Goal: Use online tool/utility: Utilize a website feature to perform a specific function

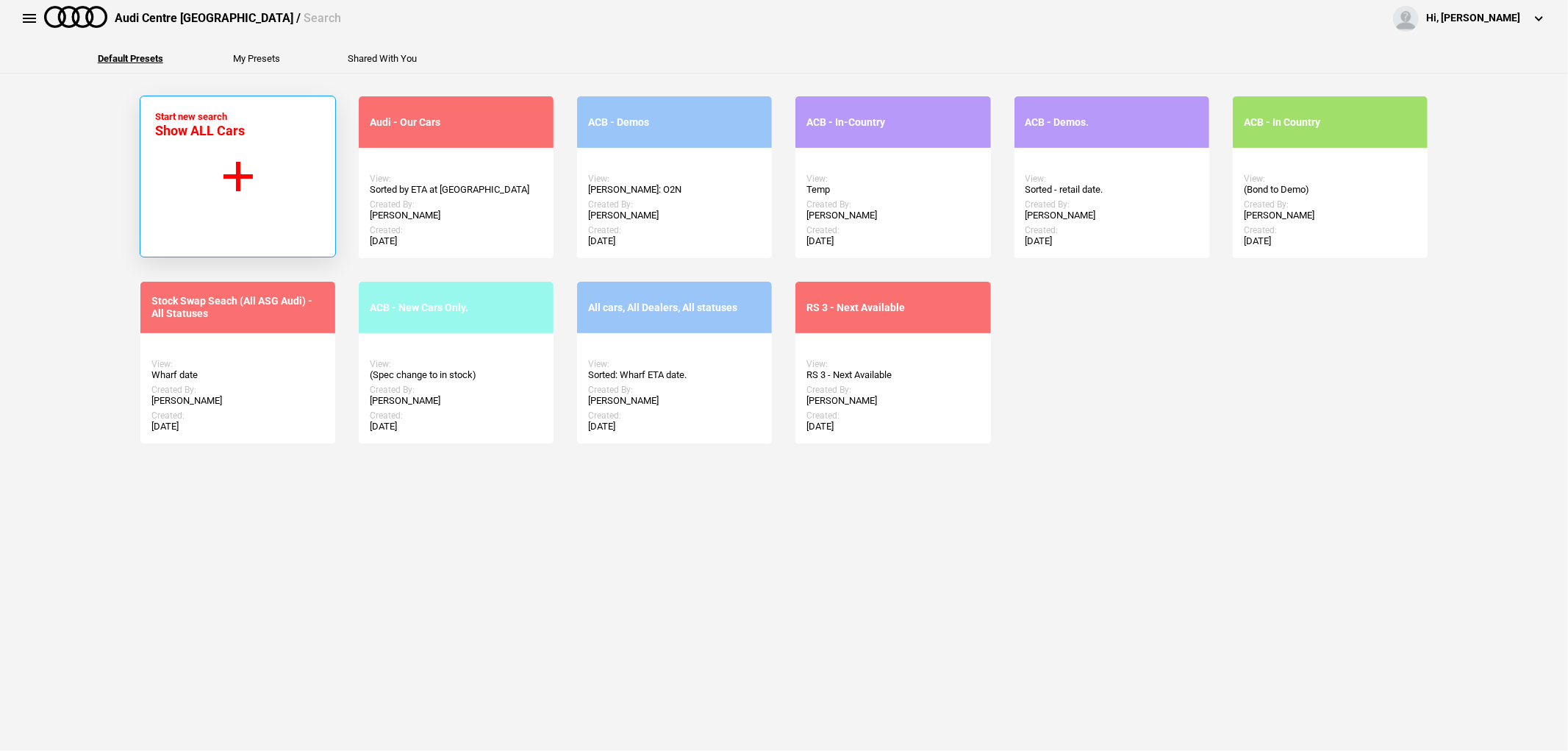
click at [221, 182] on button "Start new search Show ALL Cars" at bounding box center [238, 176] width 196 height 162
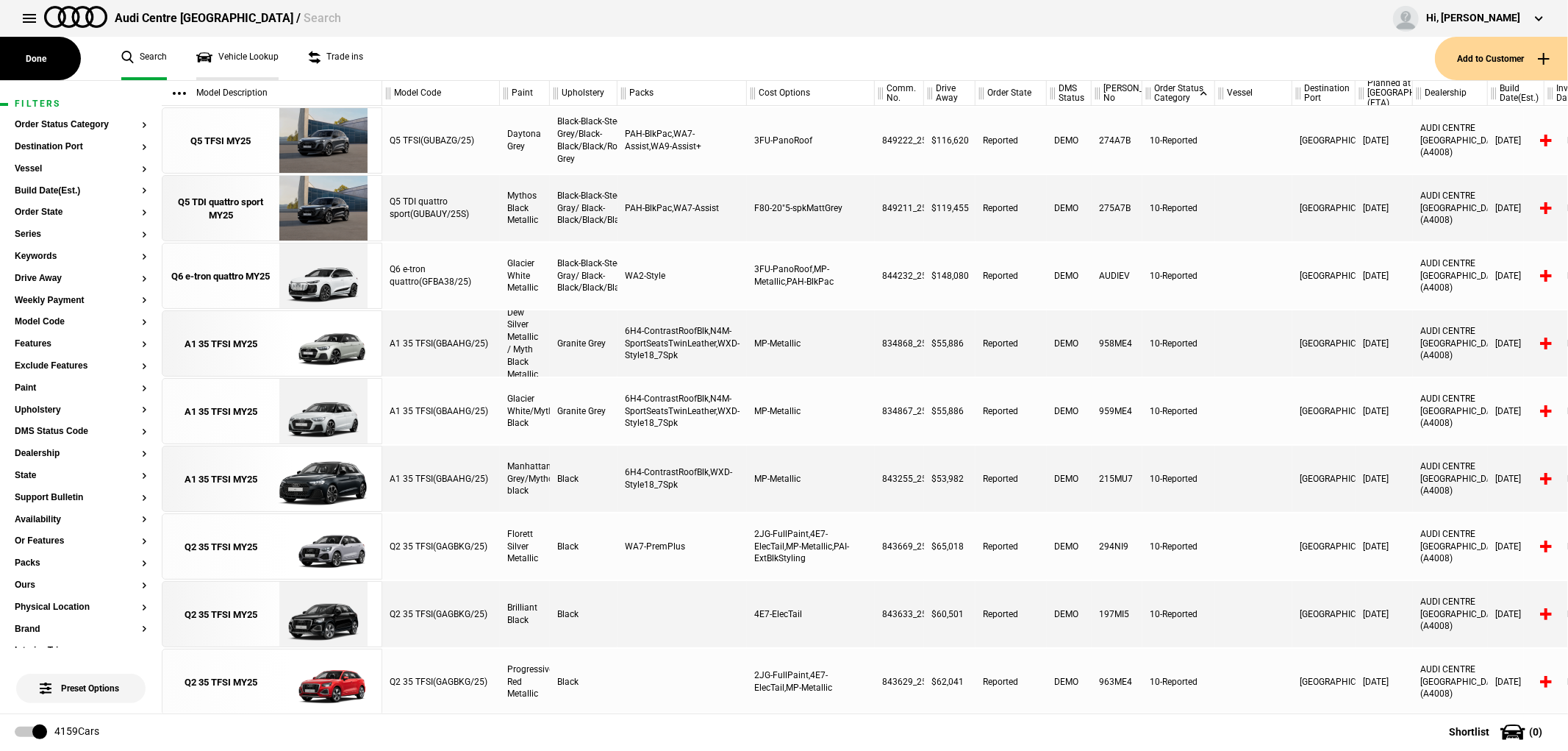
click at [217, 50] on link "Vehicle Lookup" at bounding box center [238, 58] width 82 height 43
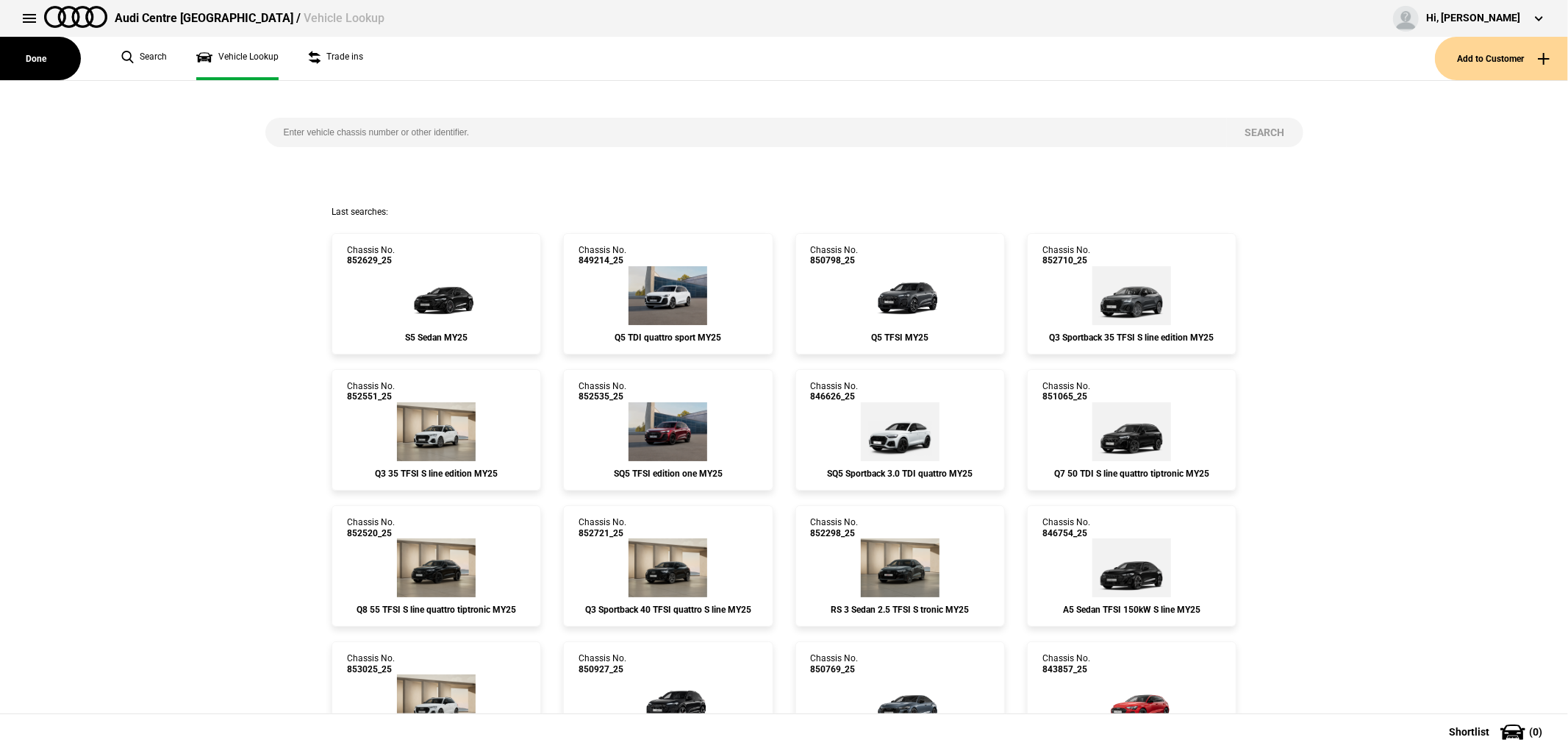
click at [546, 126] on input "search" at bounding box center [746, 132] width 961 height 29
type input "852551"
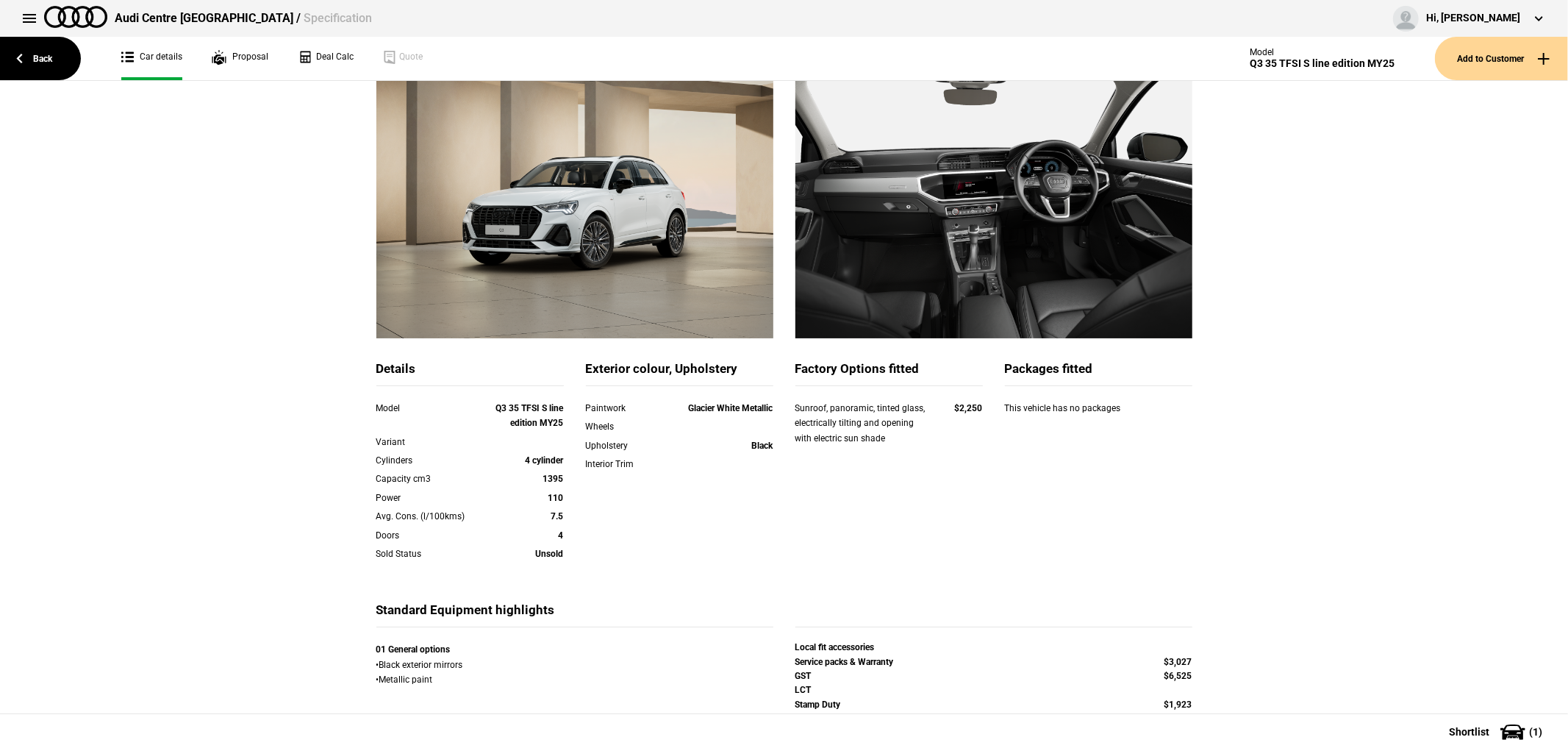
scroll to position [208, 0]
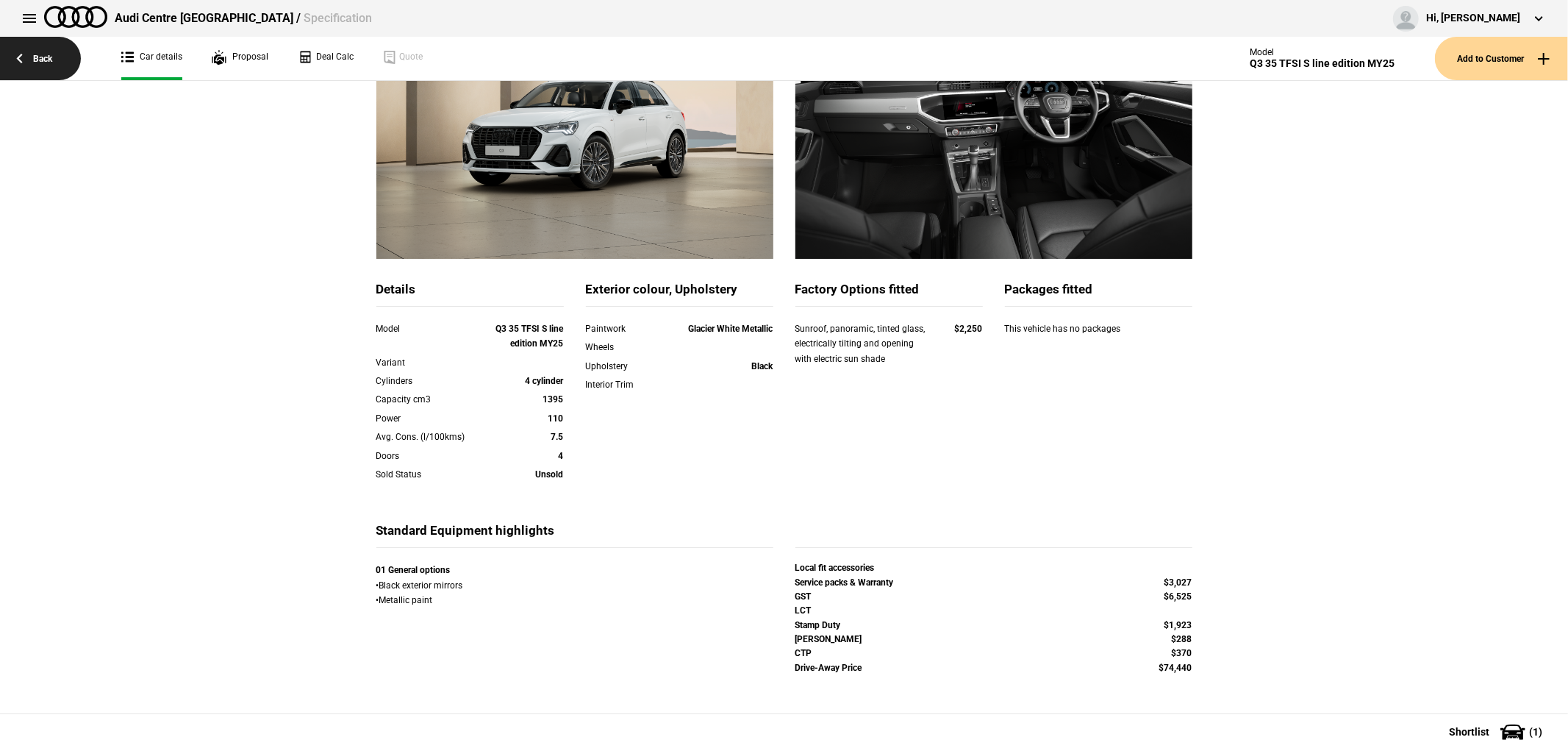
click at [49, 50] on link "Back" at bounding box center [40, 58] width 81 height 43
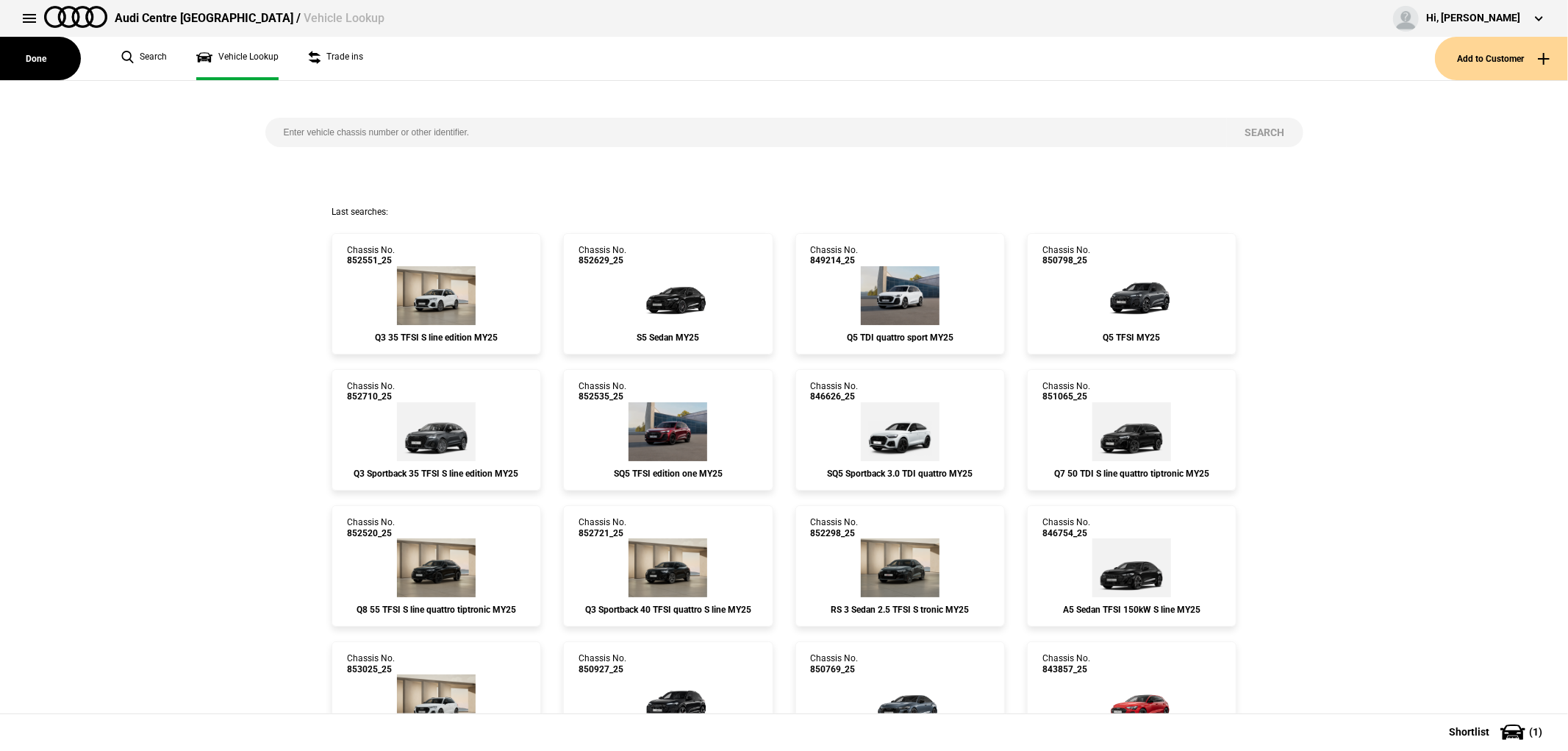
click at [350, 134] on input "search" at bounding box center [746, 132] width 961 height 29
type input "844450"
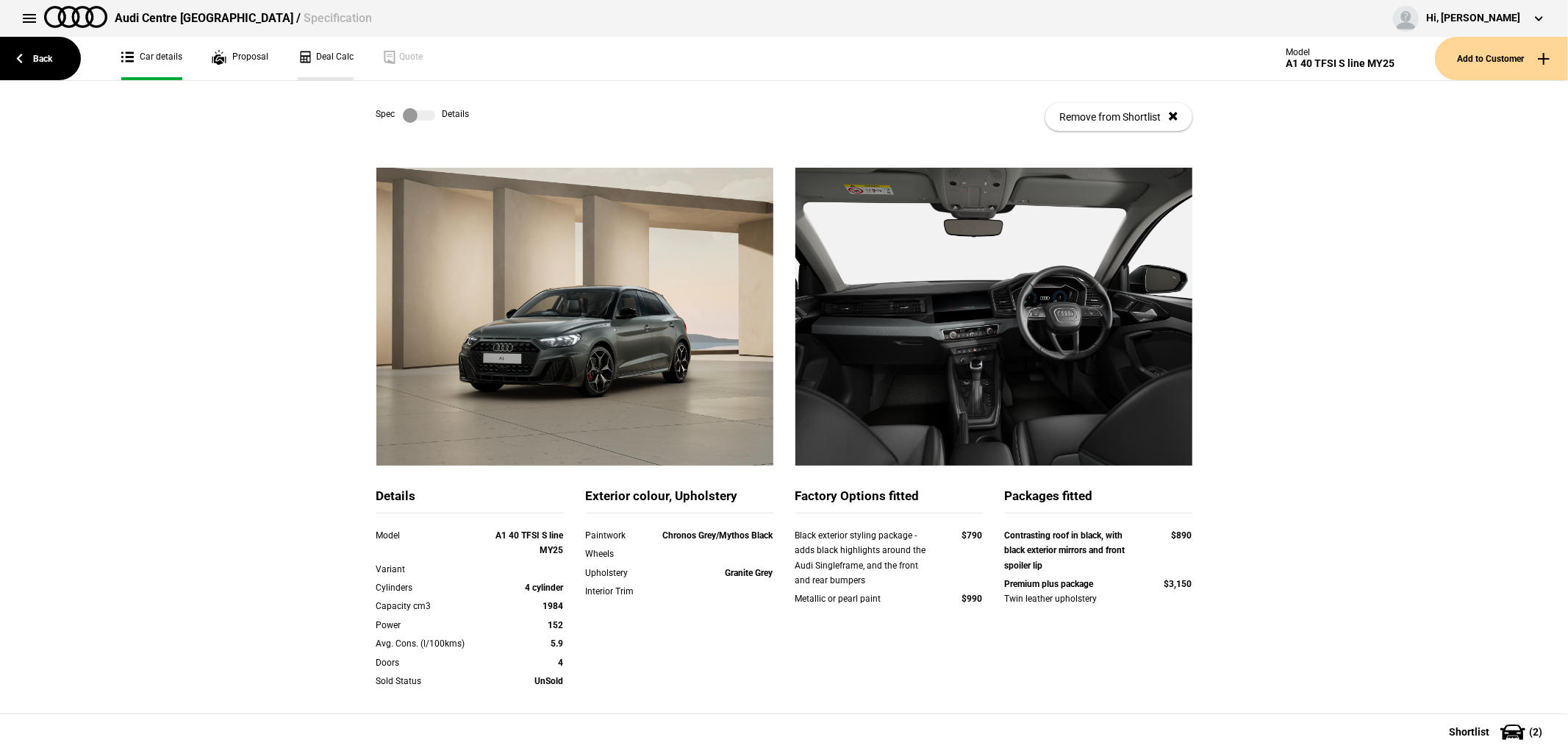
click at [317, 62] on link "Deal Calc" at bounding box center [326, 58] width 56 height 43
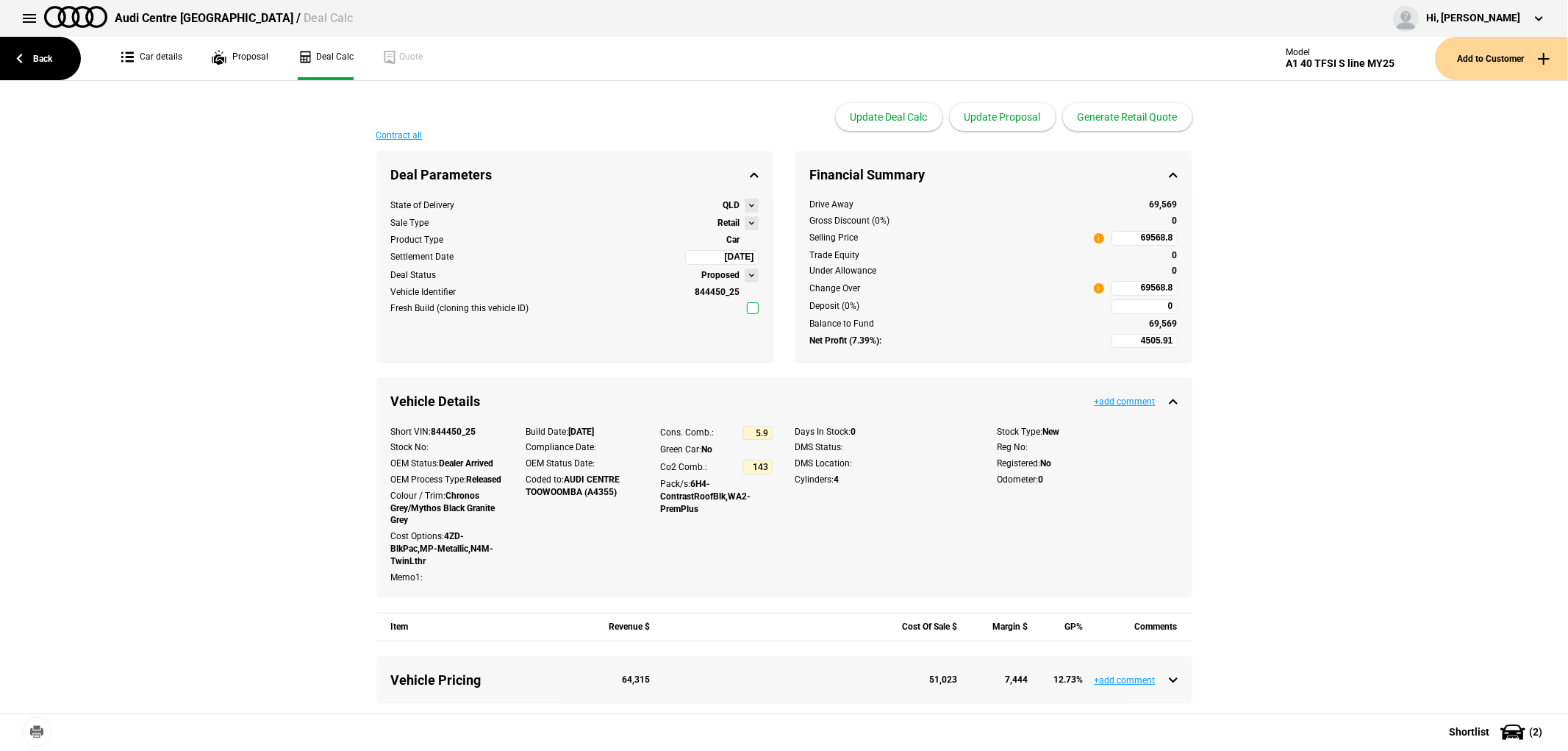
click at [745, 224] on button at bounding box center [752, 223] width 14 height 14
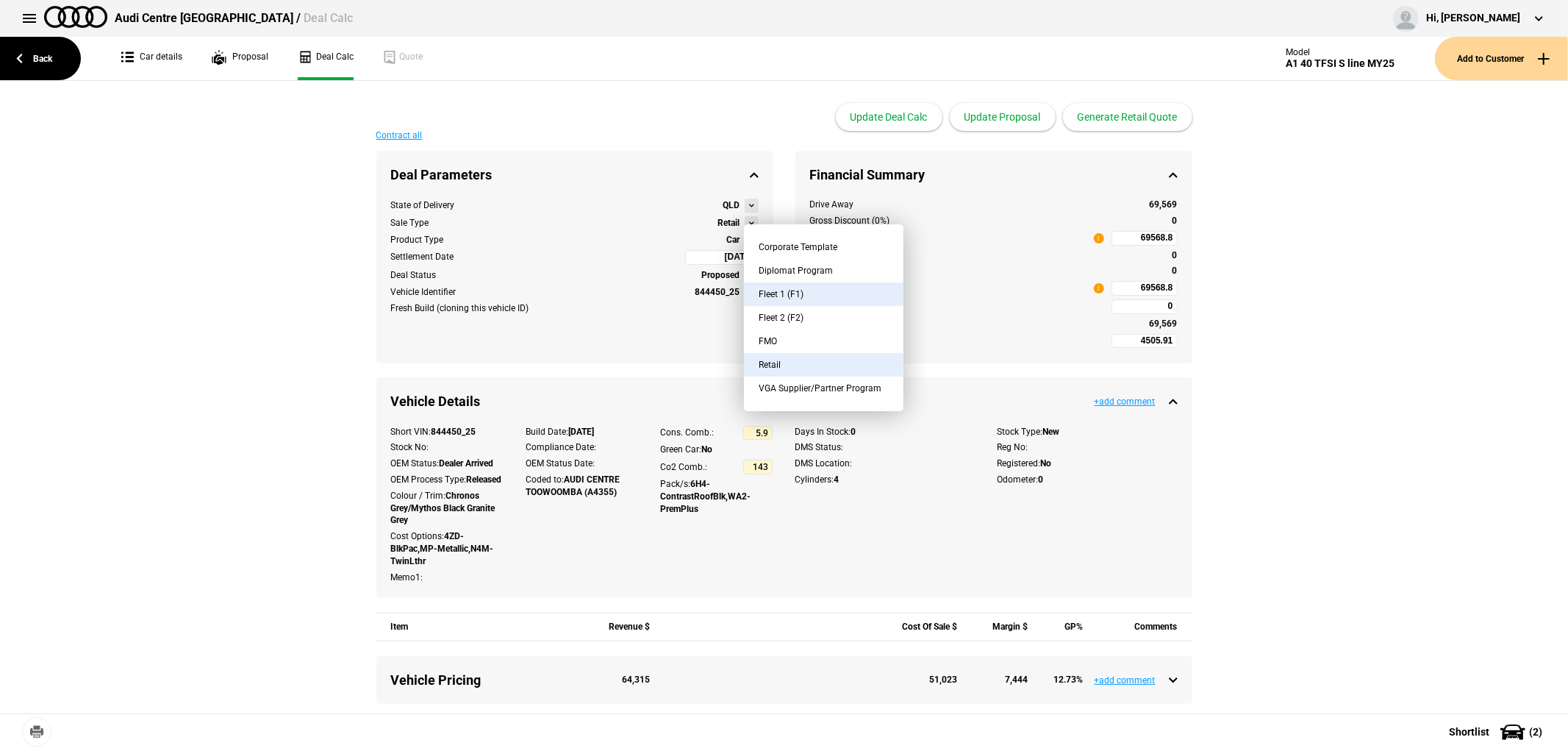
click at [839, 294] on button "Fleet 1 (F1)" at bounding box center [824, 294] width 160 height 23
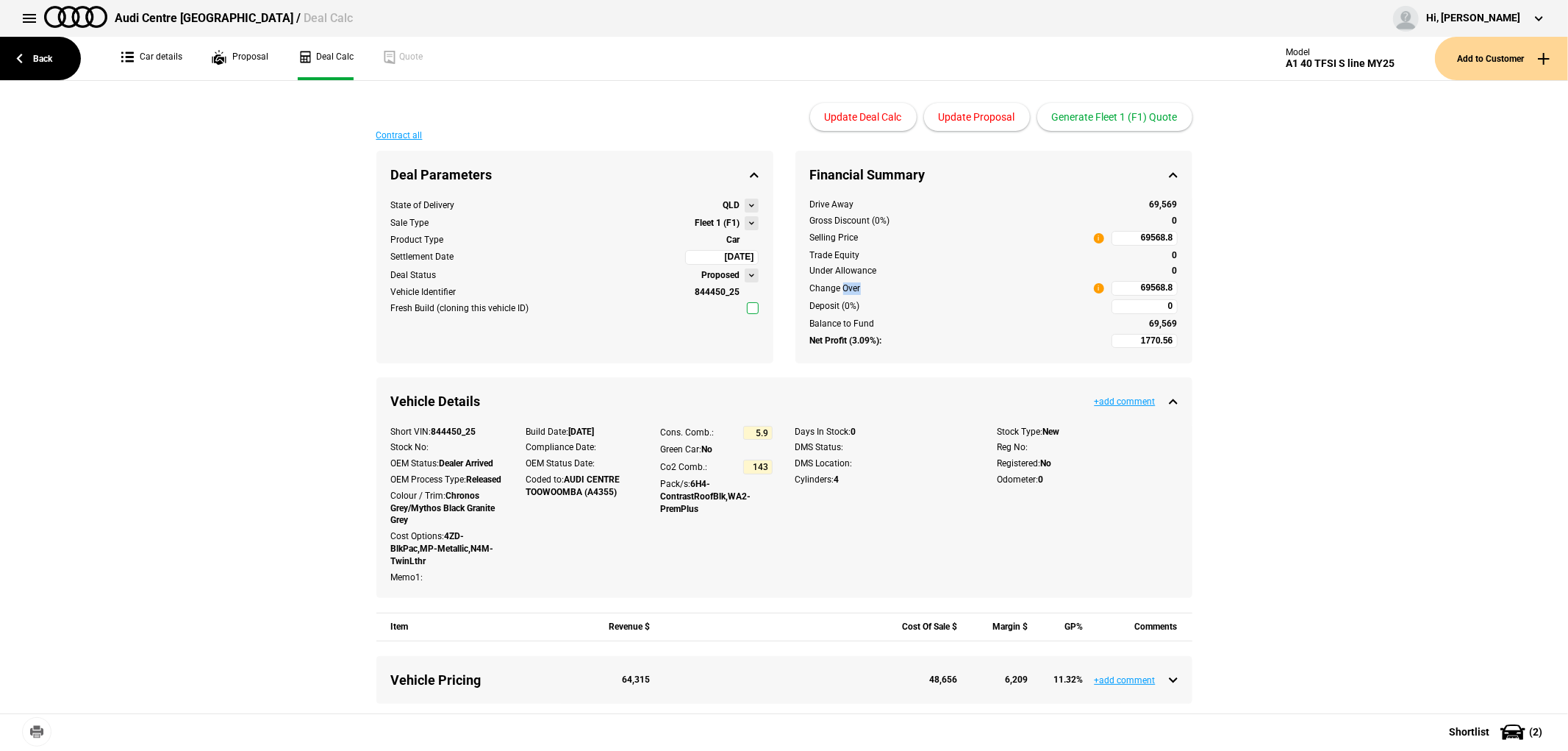
click at [839, 294] on div "Change Over" at bounding box center [836, 288] width 51 height 13
type input "-247.62"
type input "57844.4"
type input "-2729.44"
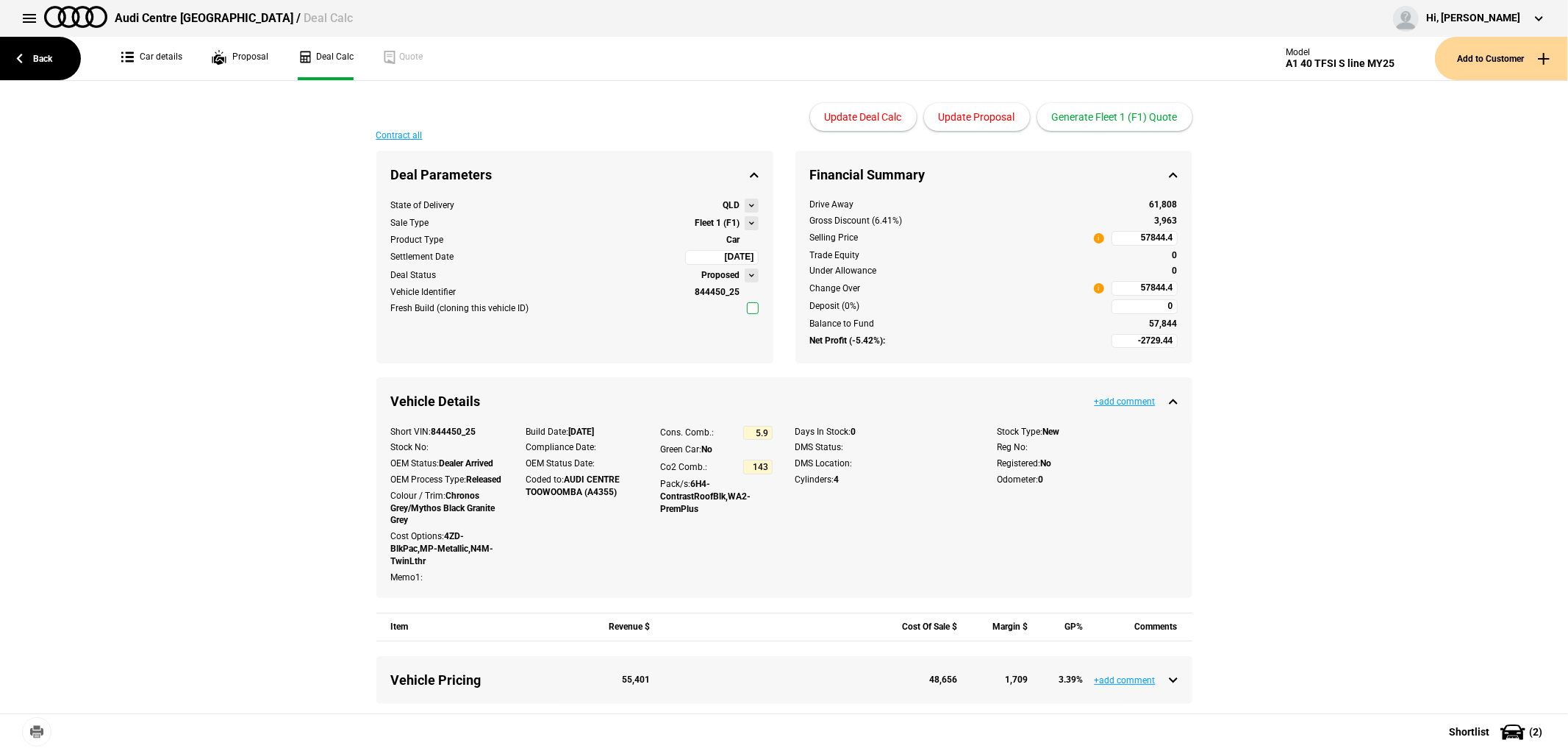
click at [1307, 243] on div "Contract all Deal Parameters Proposed State of Delivery QLD Sale Type Fleet 1 (…" at bounding box center [784, 684] width 1568 height 1107
click at [1121, 116] on button "Generate Fleet 1 (F1) Quote" at bounding box center [1115, 117] width 155 height 28
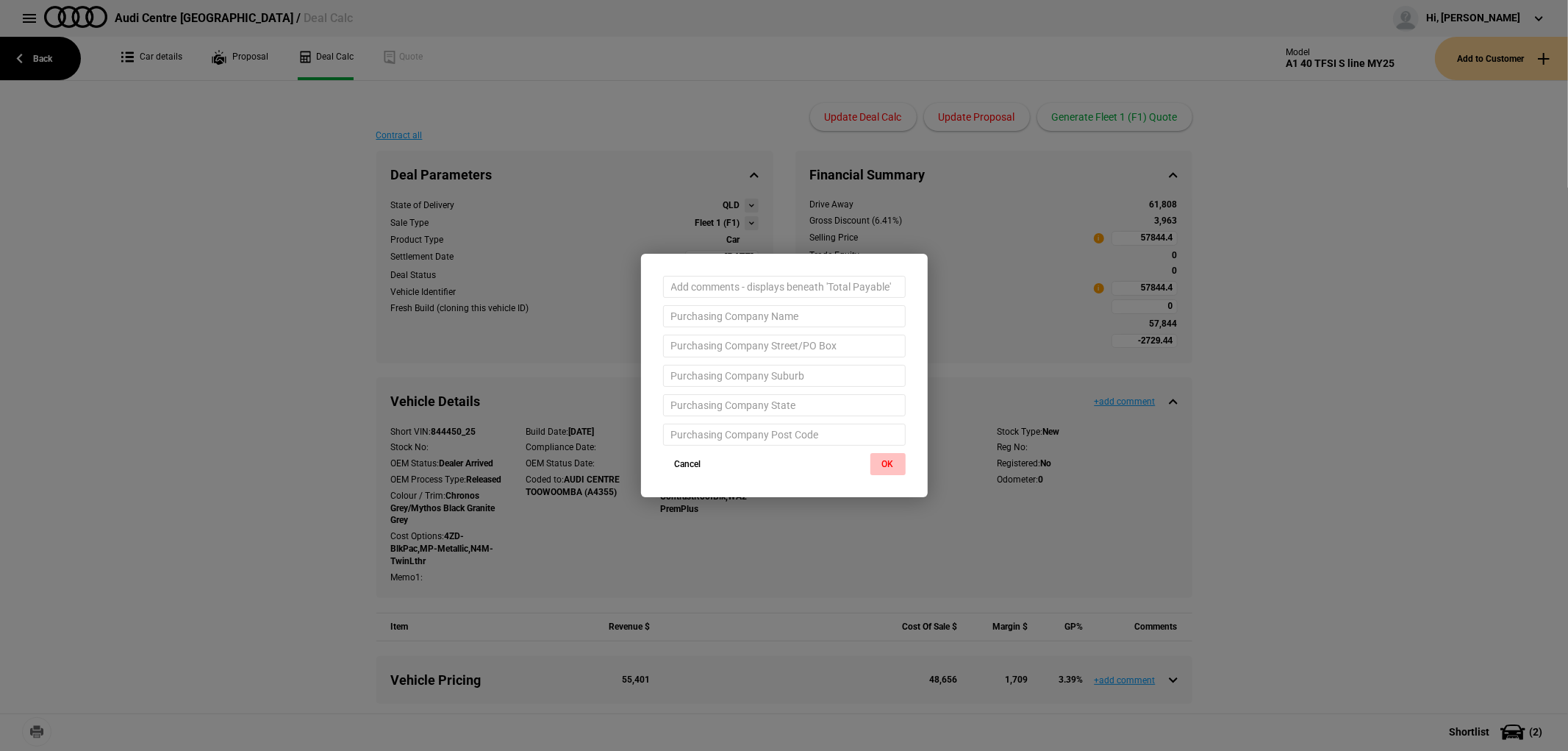
click at [882, 464] on button "OK" at bounding box center [887, 464] width 35 height 22
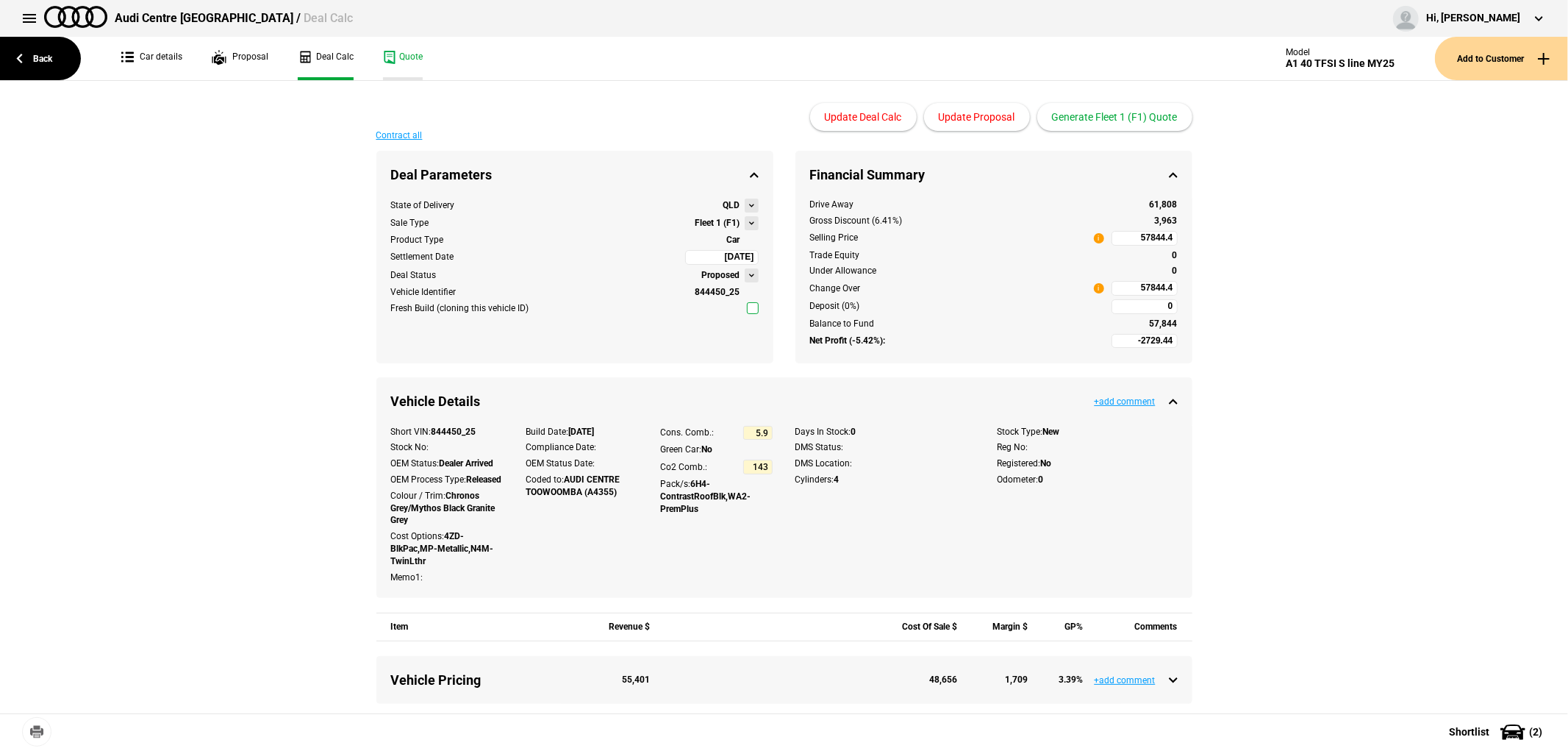
click at [388, 54] on link "Quote" at bounding box center [403, 58] width 40 height 43
click at [58, 56] on link "Back" at bounding box center [40, 58] width 81 height 43
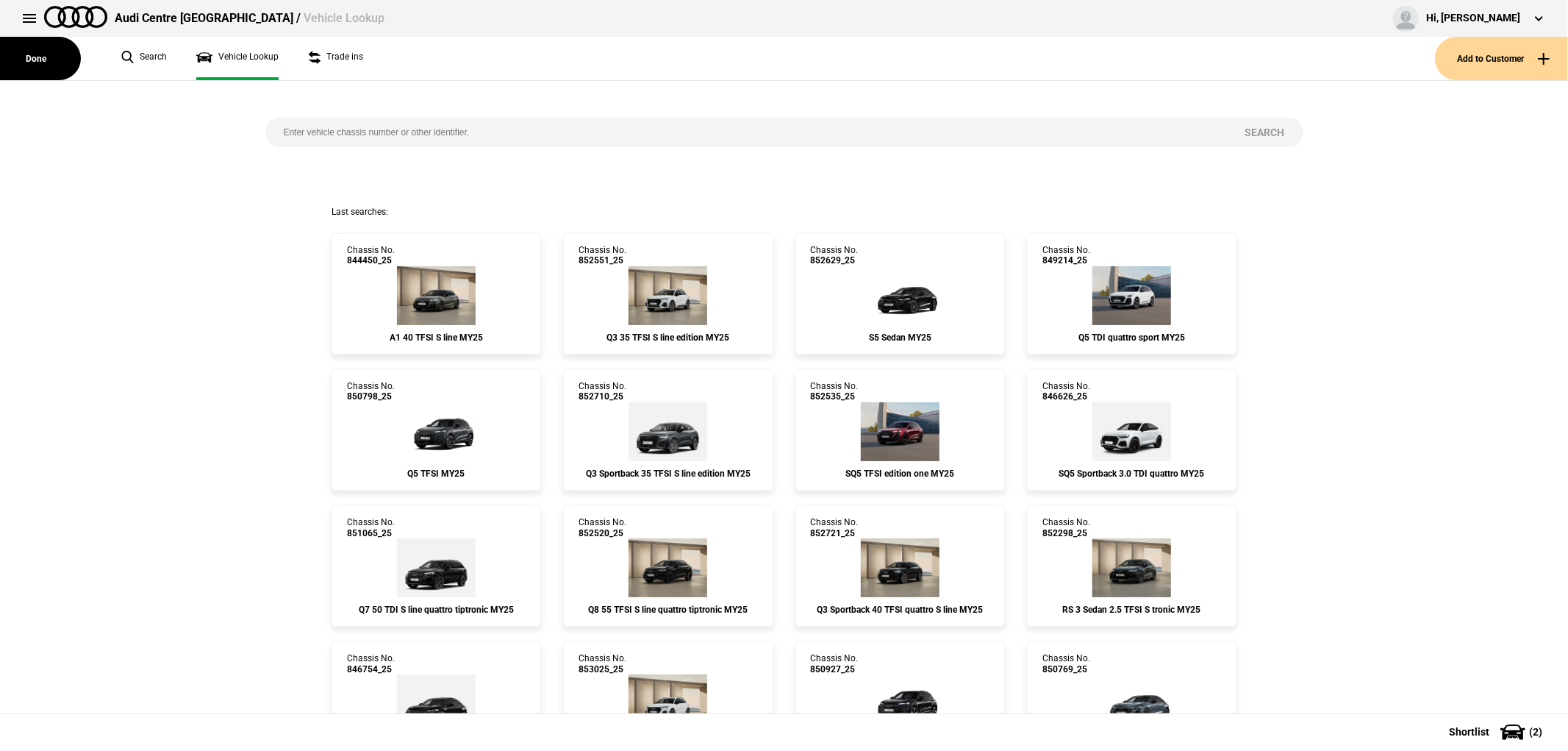
click at [450, 141] on input "search" at bounding box center [746, 132] width 961 height 29
type input "847750"
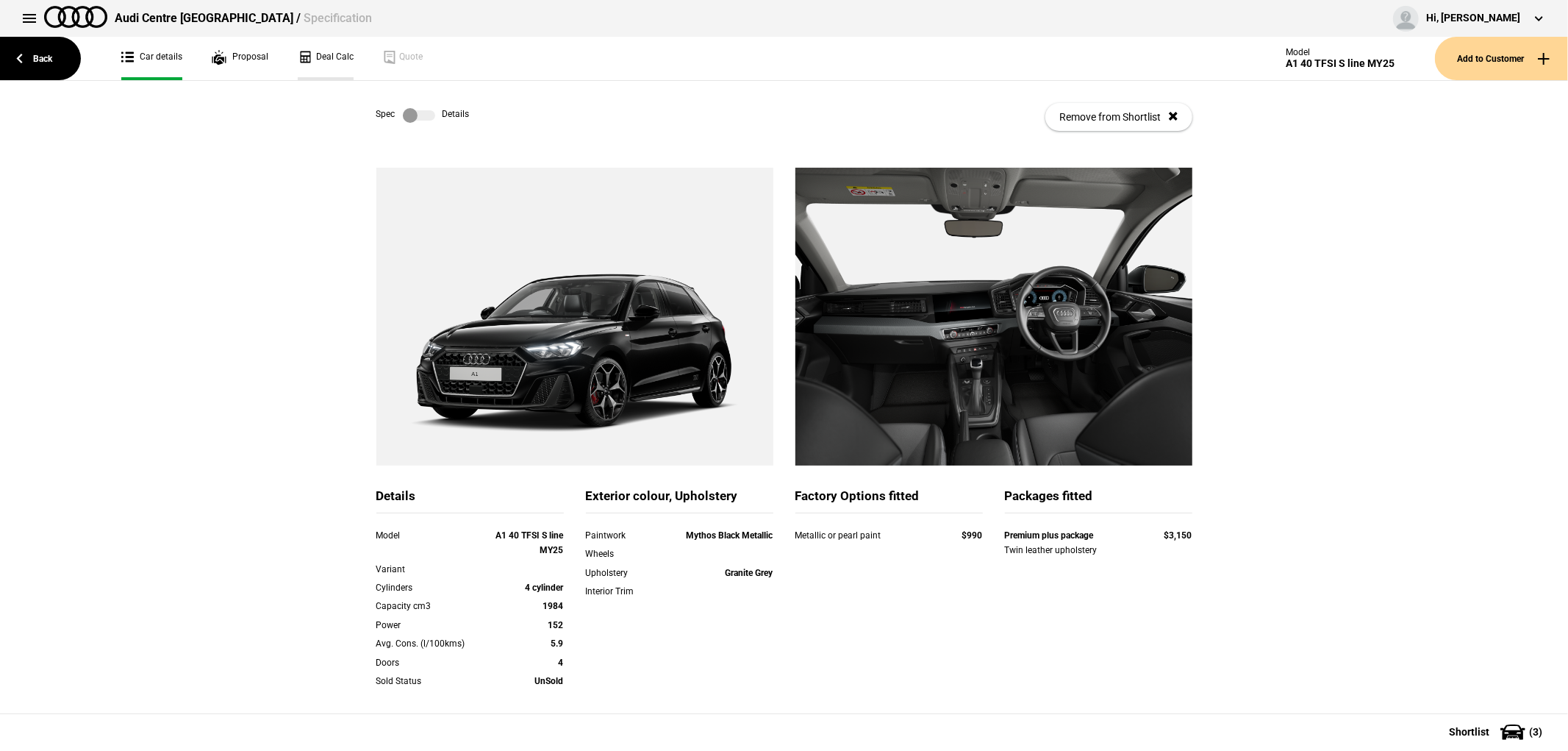
click at [334, 55] on link "Deal Calc" at bounding box center [326, 58] width 56 height 43
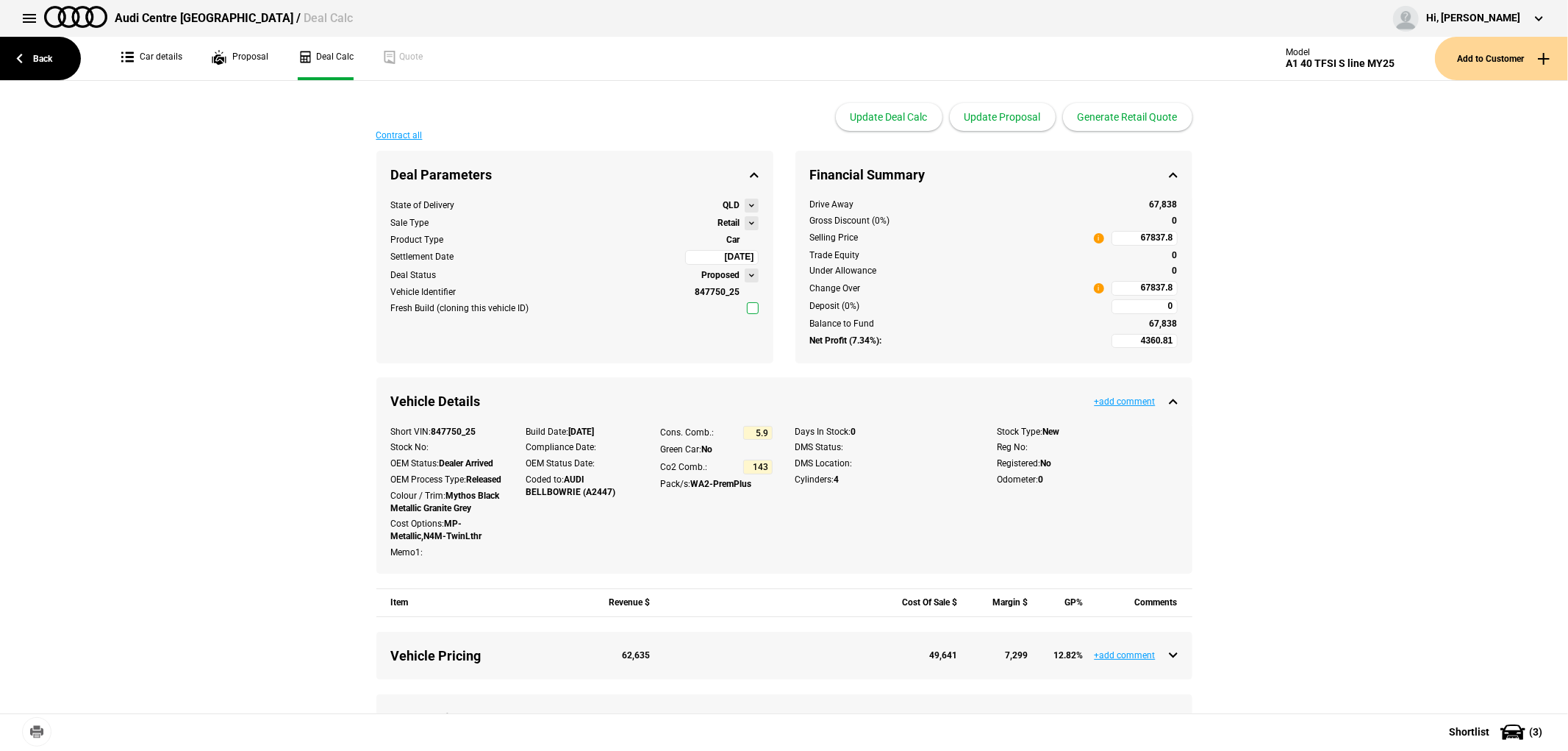
click at [745, 220] on button at bounding box center [752, 223] width 14 height 14
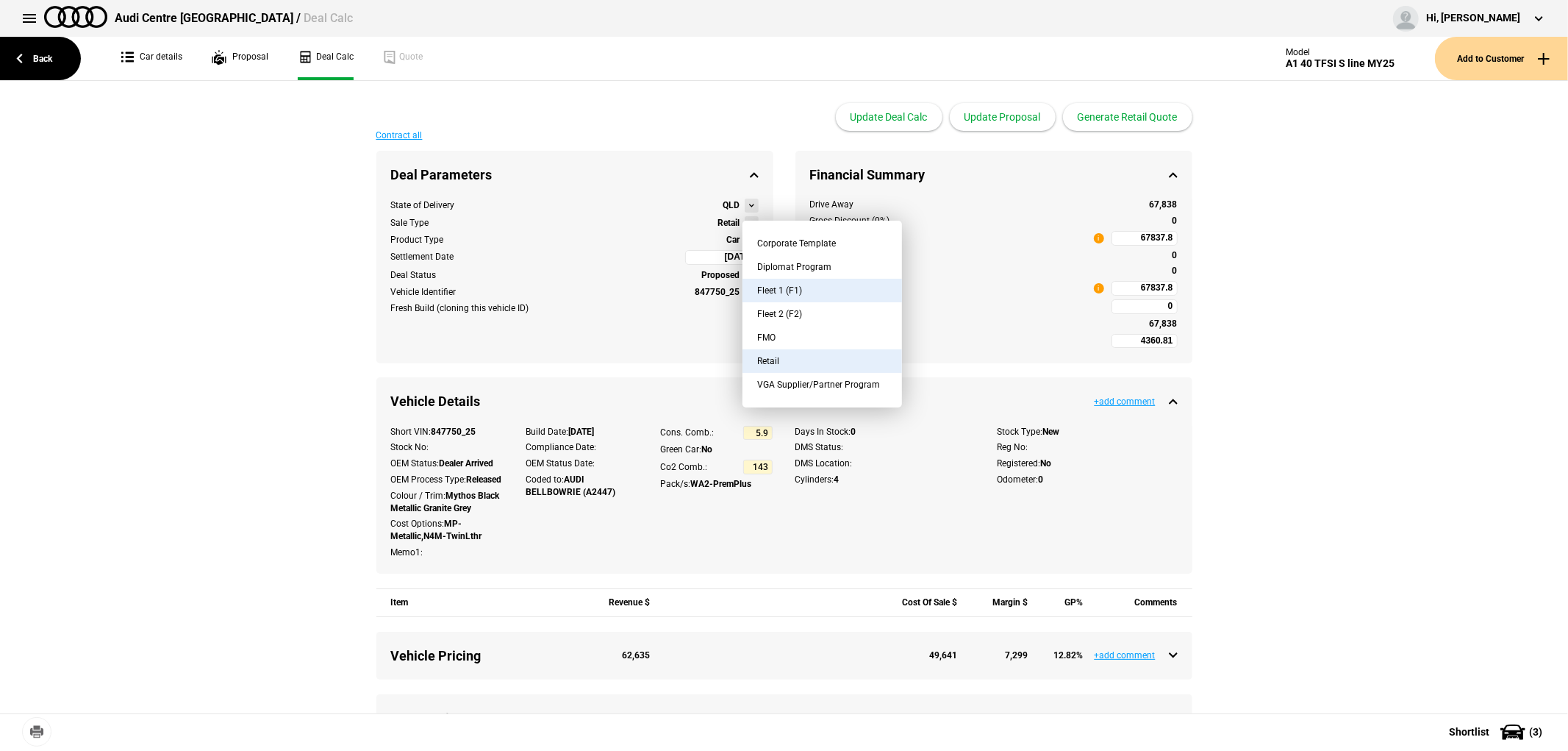
click at [807, 285] on button "Fleet 1 (F1)" at bounding box center [822, 290] width 160 height 23
type input "-356.06"
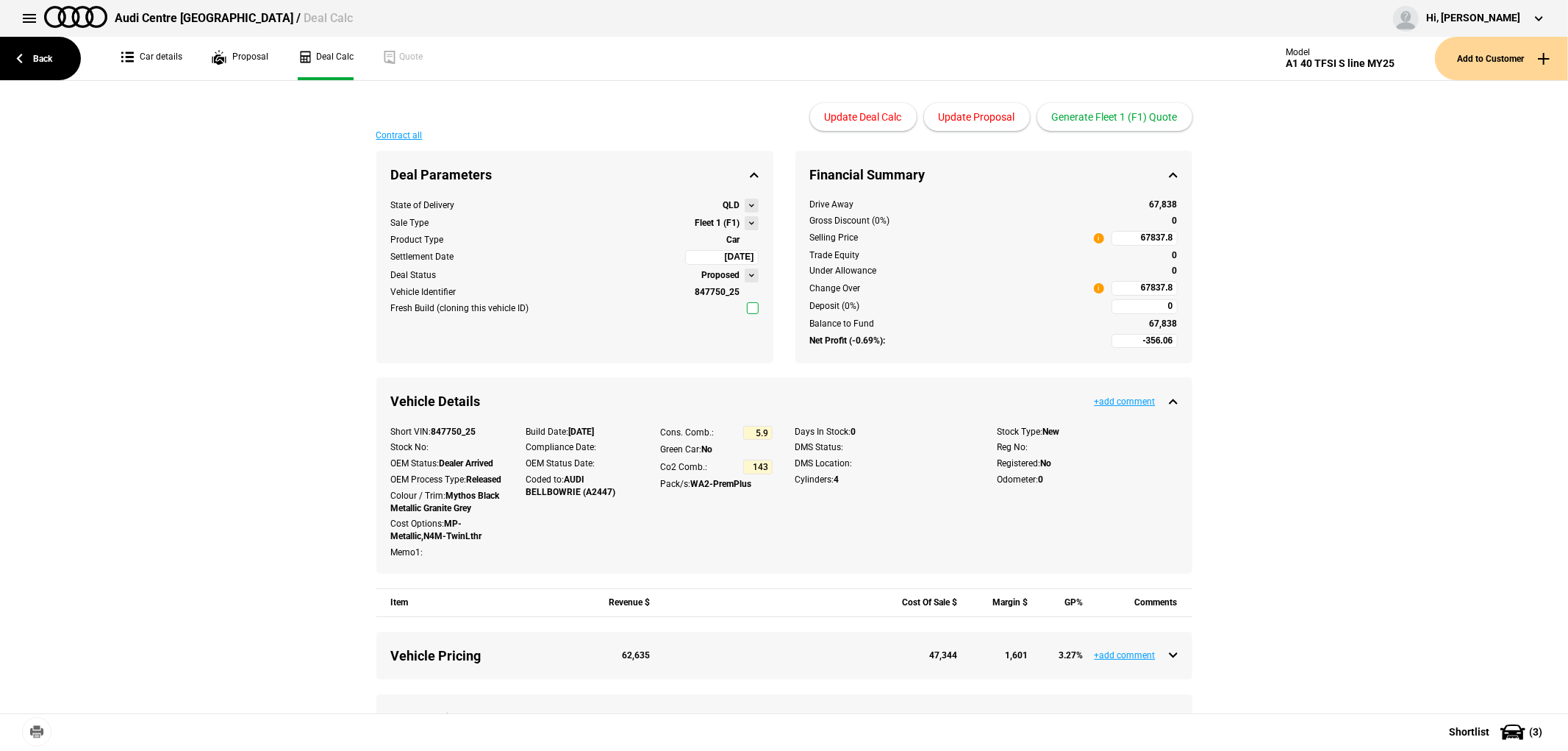
type input "56231"
type input "-2837.88"
click at [1118, 117] on button "Generate Fleet 1 (F1) Quote" at bounding box center [1115, 117] width 155 height 28
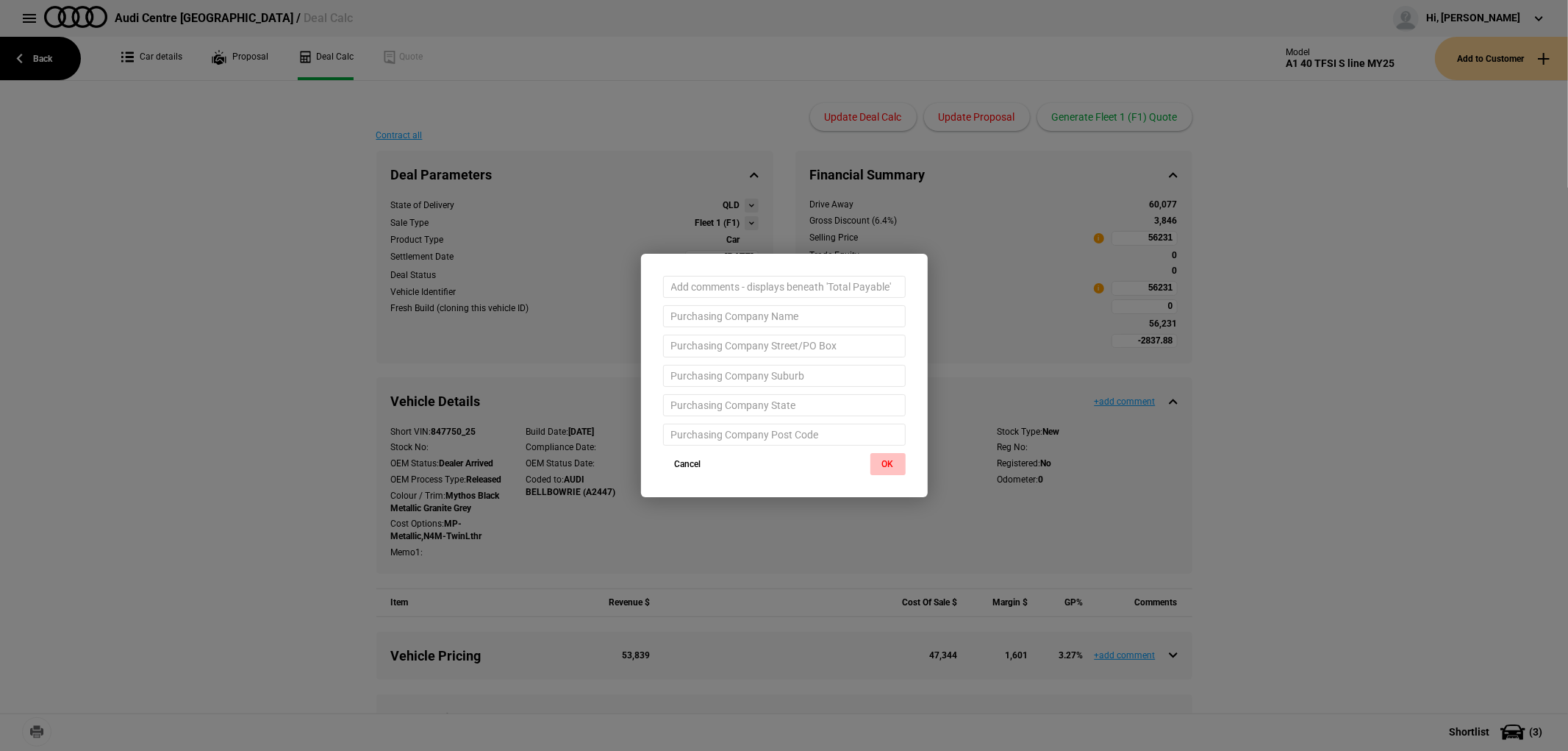
click at [897, 460] on button "OK" at bounding box center [887, 464] width 35 height 22
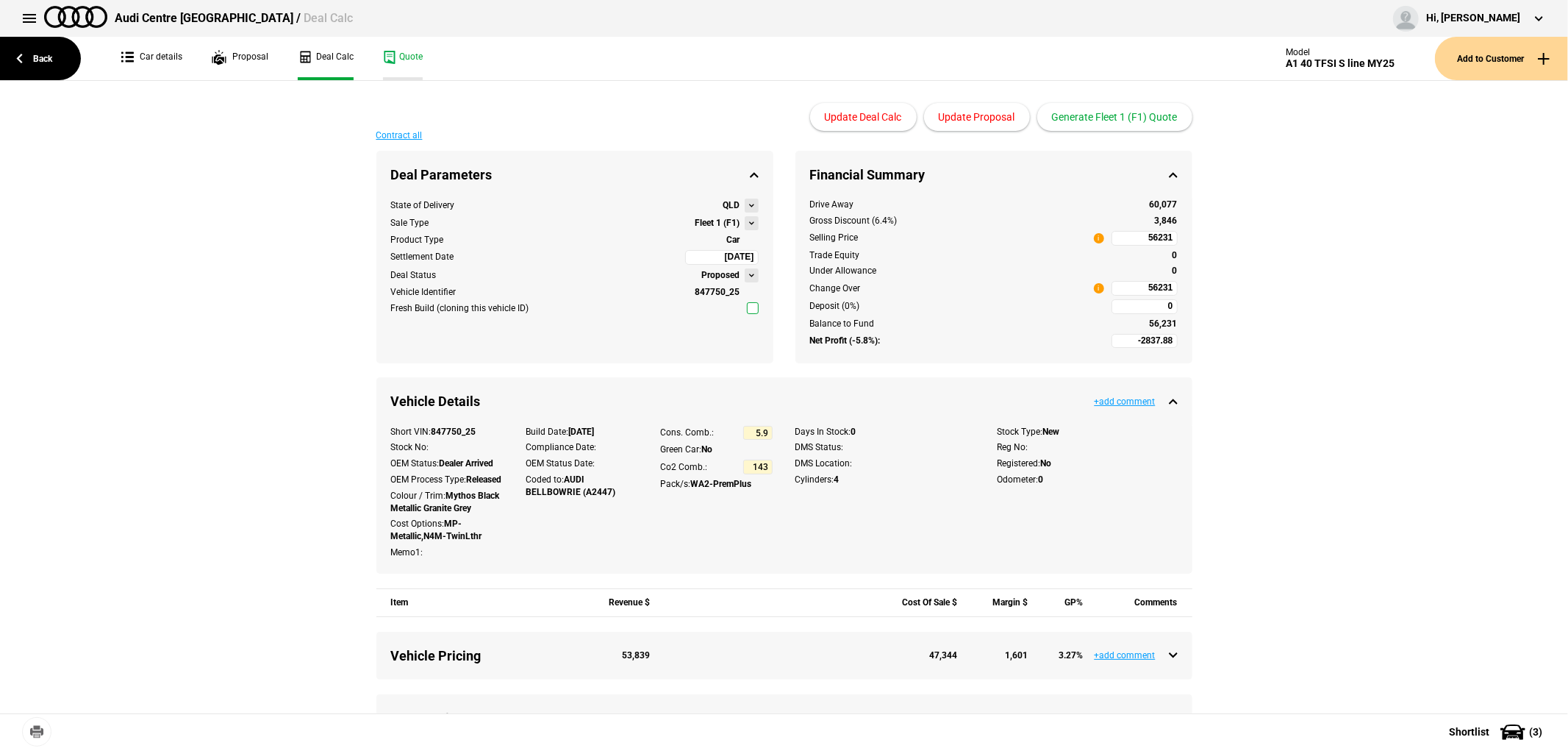
click at [398, 58] on link "Quote" at bounding box center [403, 58] width 40 height 43
